Goal: Task Accomplishment & Management: Use online tool/utility

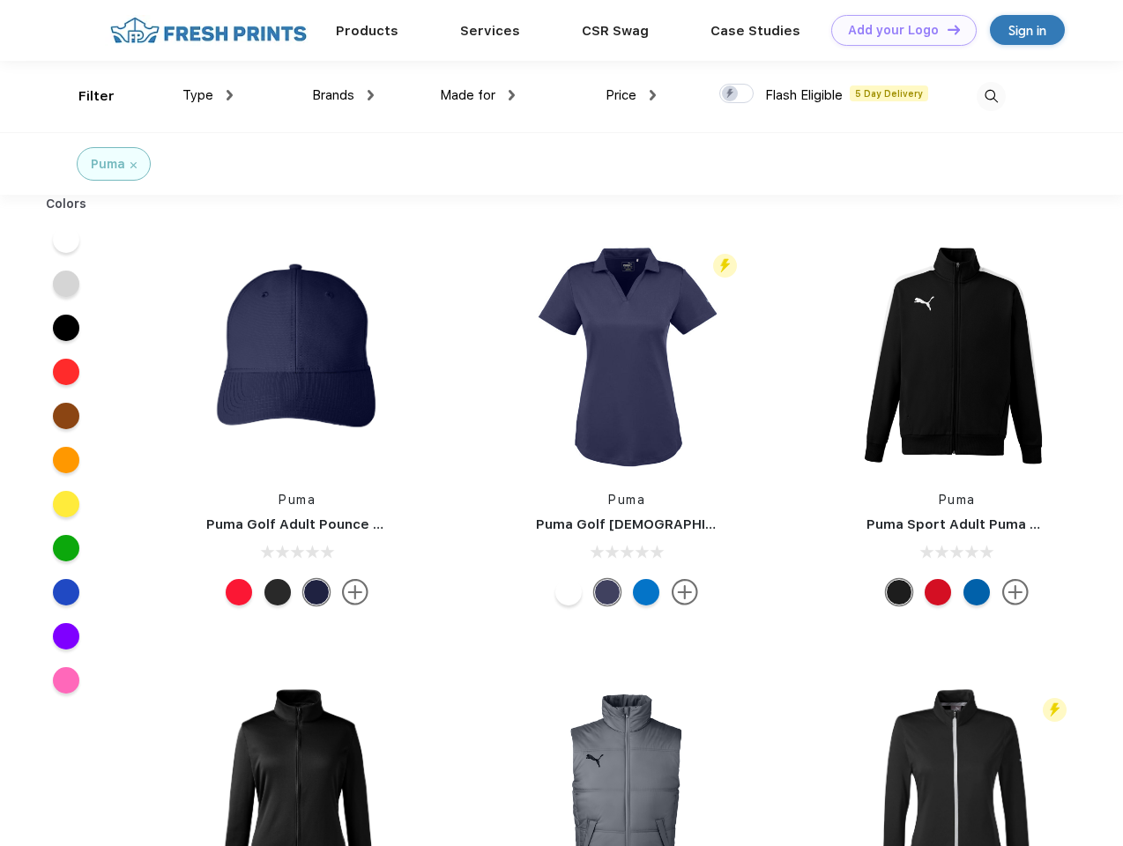
click at [897, 30] on link "Add your Logo Design Tool" at bounding box center [903, 30] width 145 height 31
click at [0, 0] on div "Design Tool" at bounding box center [0, 0] width 0 height 0
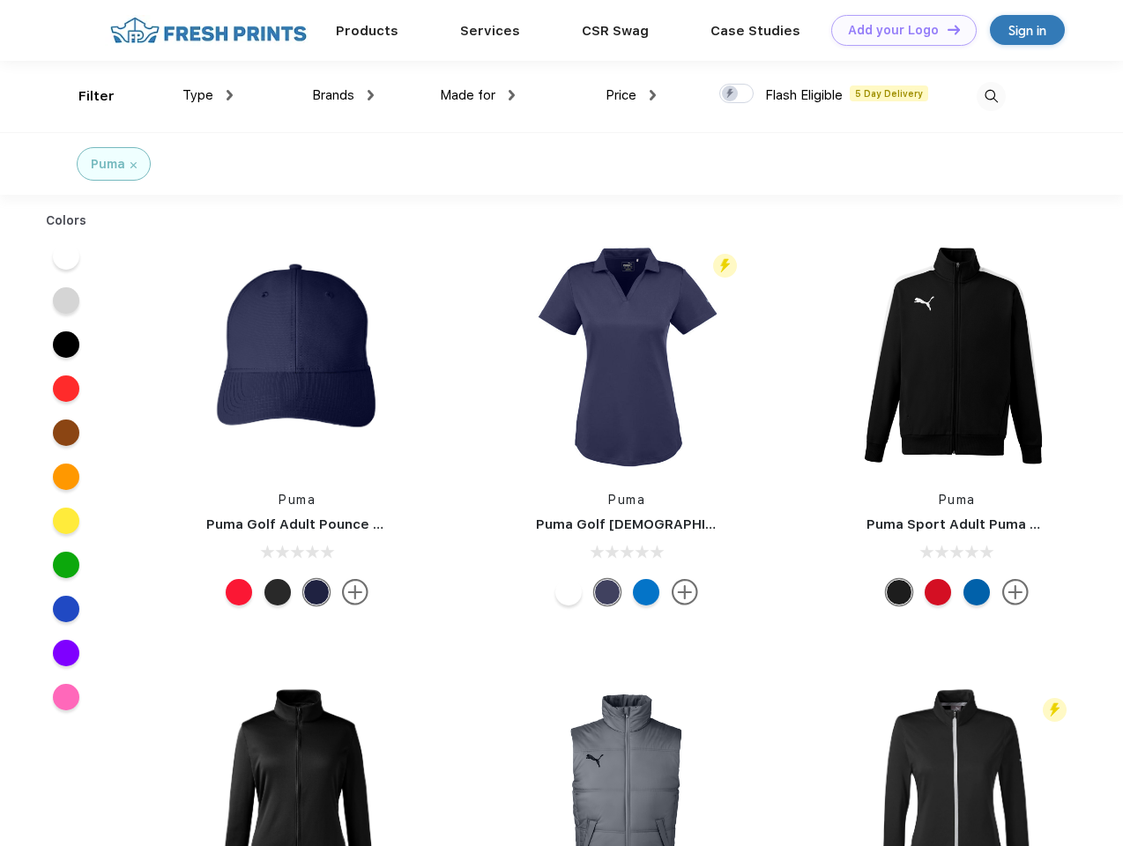
click at [946, 29] on link "Add your Logo Design Tool" at bounding box center [903, 30] width 145 height 31
click at [85, 96] on div "Filter" at bounding box center [96, 96] width 36 height 20
click at [208, 95] on span "Type" at bounding box center [197, 95] width 31 height 16
click at [343, 95] on span "Brands" at bounding box center [333, 95] width 42 height 16
click at [478, 95] on span "Made for" at bounding box center [468, 95] width 56 height 16
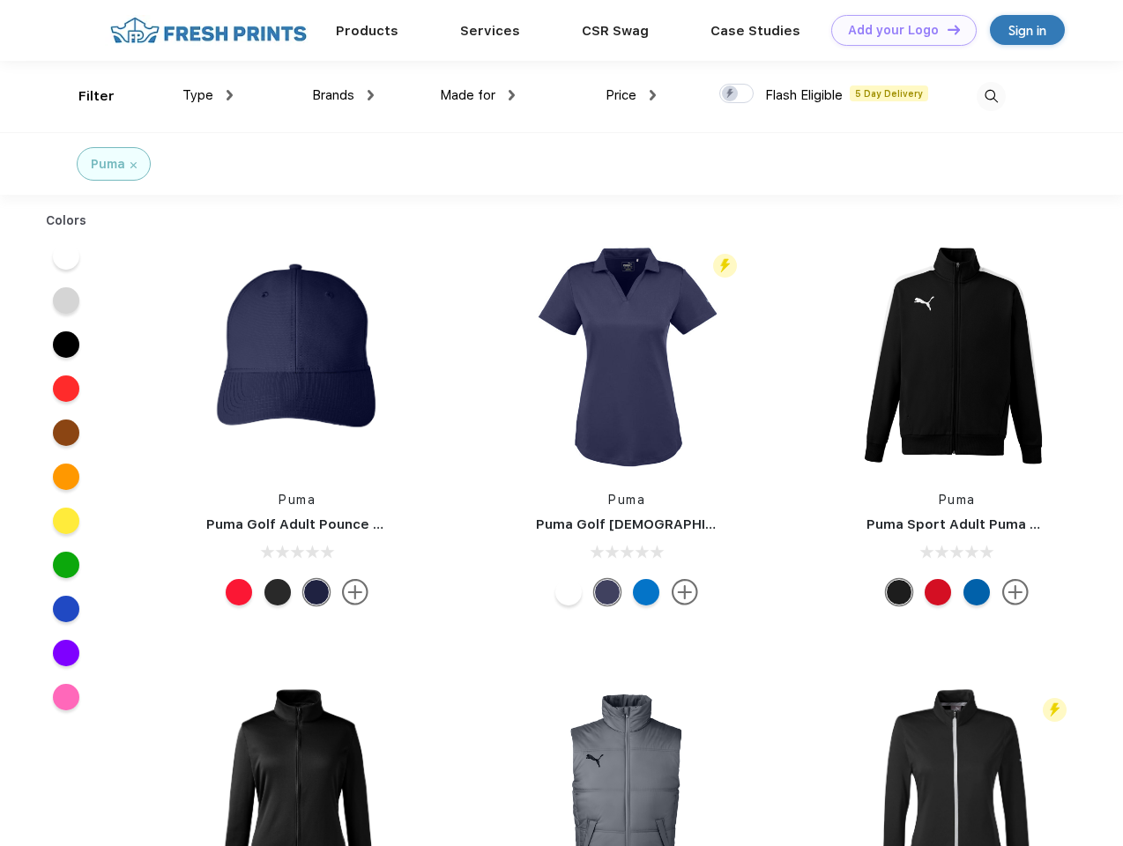
click at [631, 95] on span "Price" at bounding box center [621, 95] width 31 height 16
click at [737, 94] on div at bounding box center [736, 93] width 34 height 19
click at [731, 94] on input "checkbox" at bounding box center [724, 88] width 11 height 11
click at [991, 96] on img at bounding box center [991, 96] width 29 height 29
